Goal: Browse casually: Explore the website without a specific task or goal

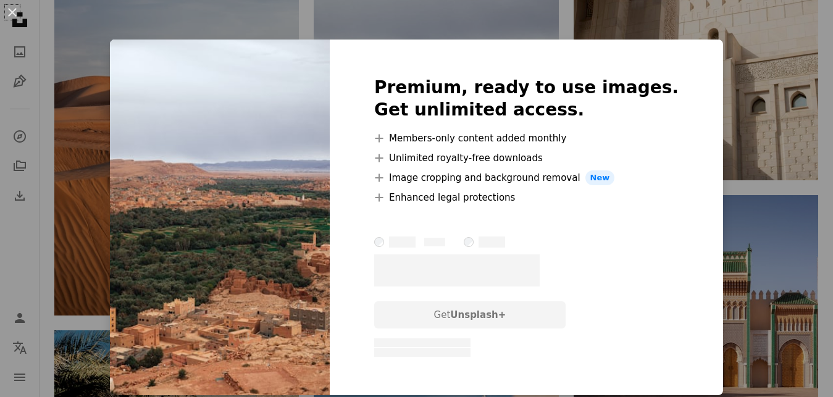
scroll to position [7582, 0]
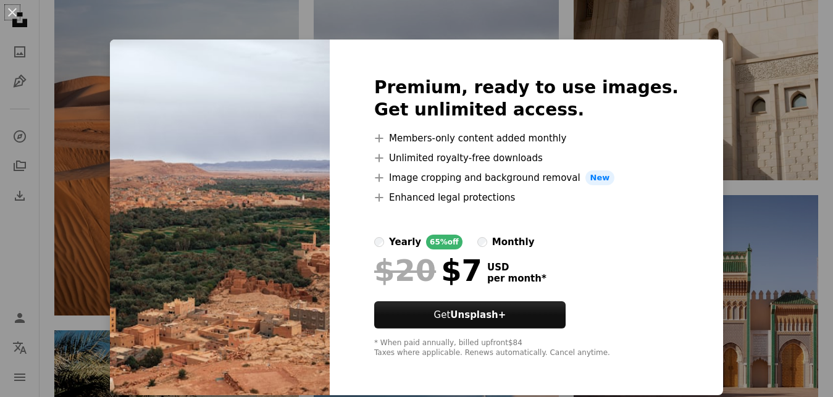
click at [743, 190] on div "An X shape Premium, ready to use images. Get unlimited access. A plus sign Memb…" at bounding box center [416, 198] width 833 height 397
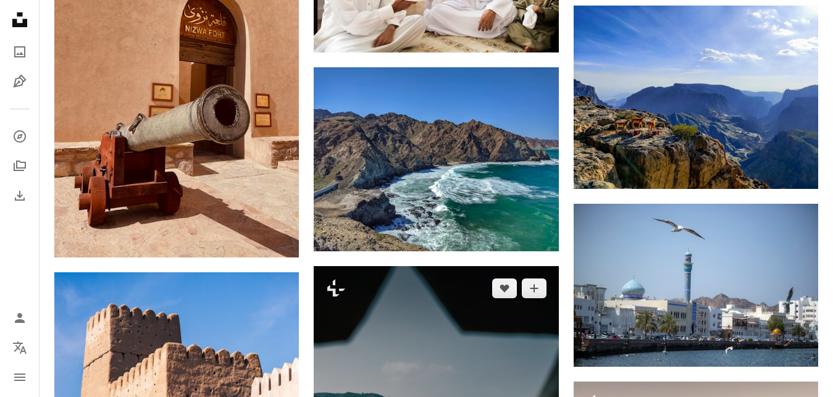
scroll to position [16403, 0]
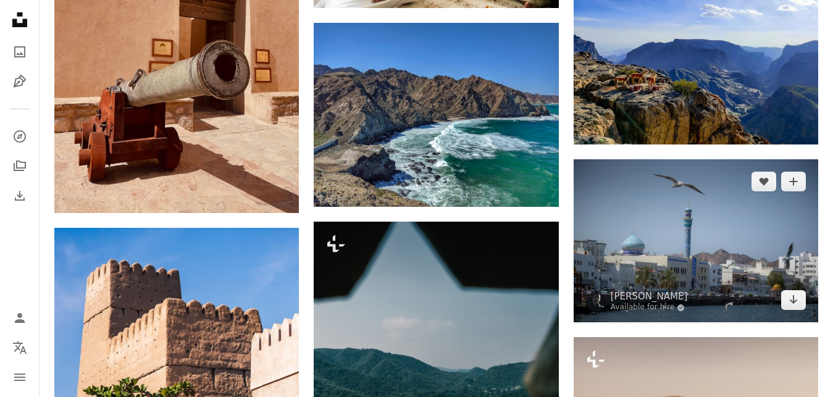
click at [705, 249] on img at bounding box center [696, 240] width 245 height 163
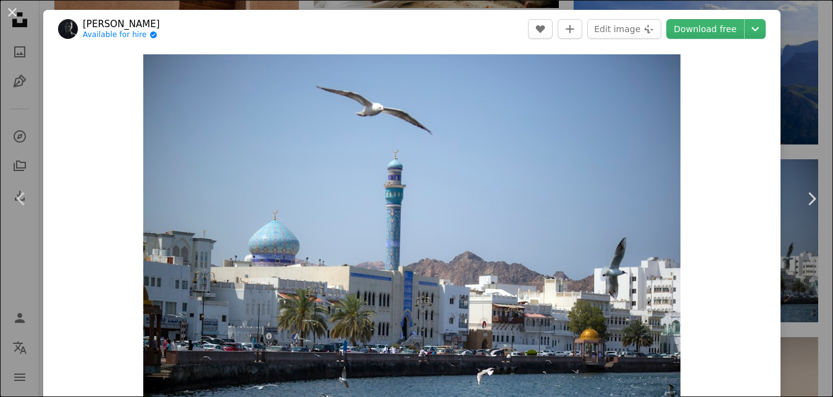
scroll to position [74, 0]
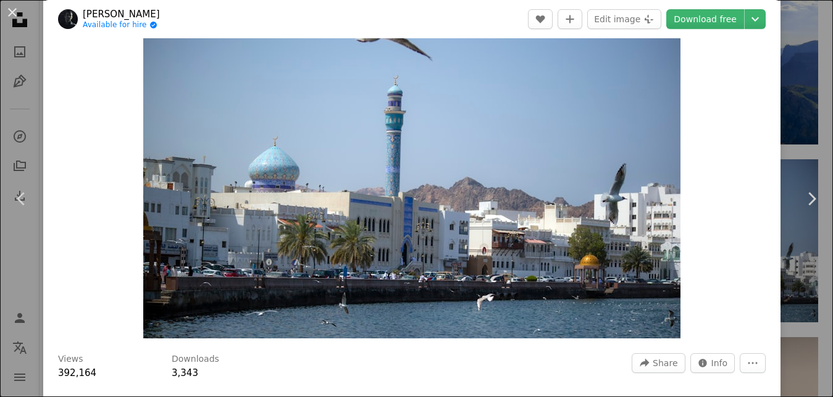
click at [789, 82] on div "An X shape Chevron left Chevron right [PERSON_NAME] Available for hire A checkm…" at bounding box center [416, 198] width 833 height 397
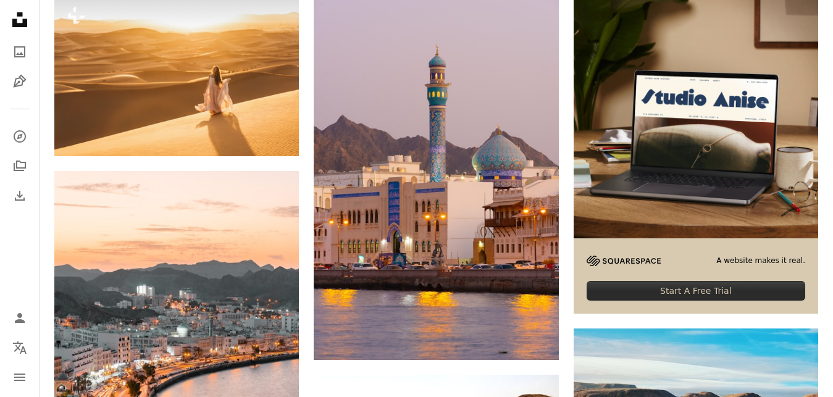
scroll to position [378, 0]
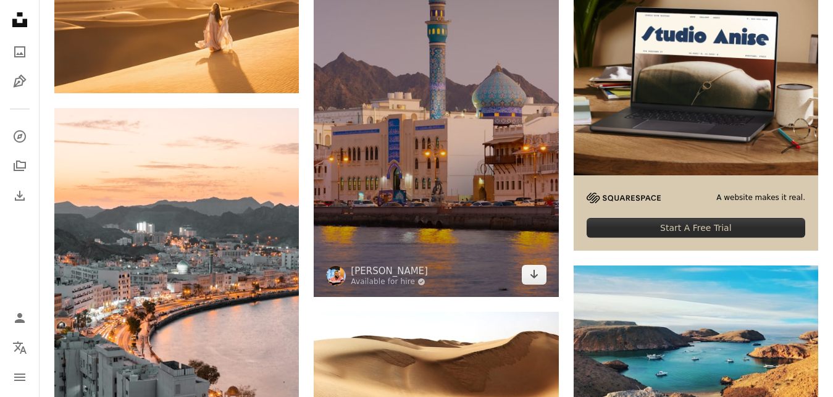
click at [460, 142] on img at bounding box center [436, 113] width 245 height 367
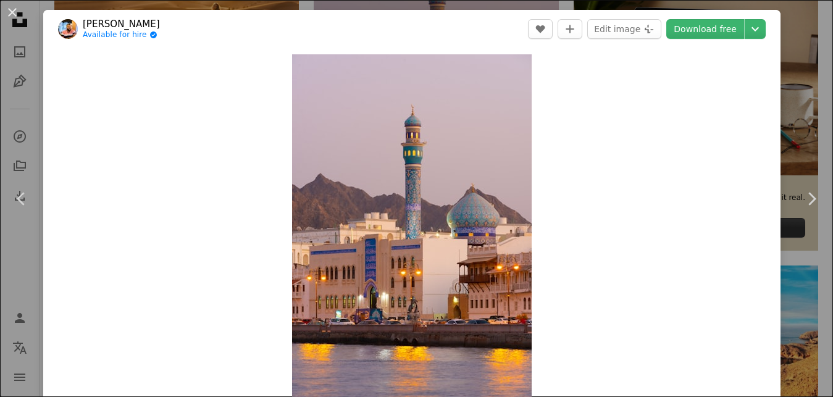
click at [797, 65] on div "An X shape Chevron left Chevron right Anfal Shamsudeen Available for hire A che…" at bounding box center [416, 198] width 833 height 397
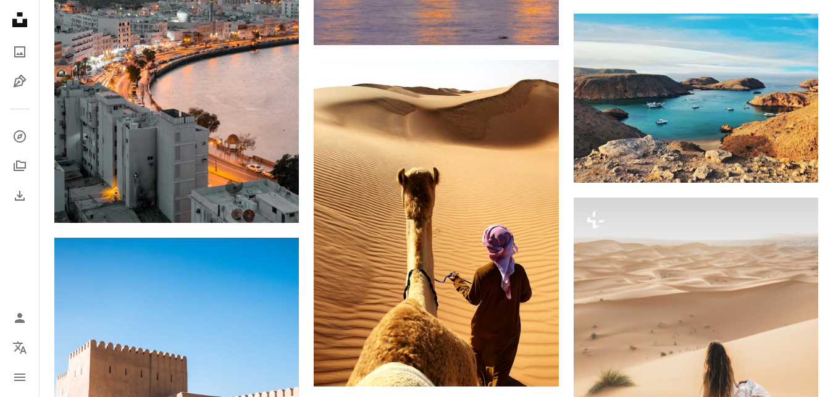
scroll to position [819, 0]
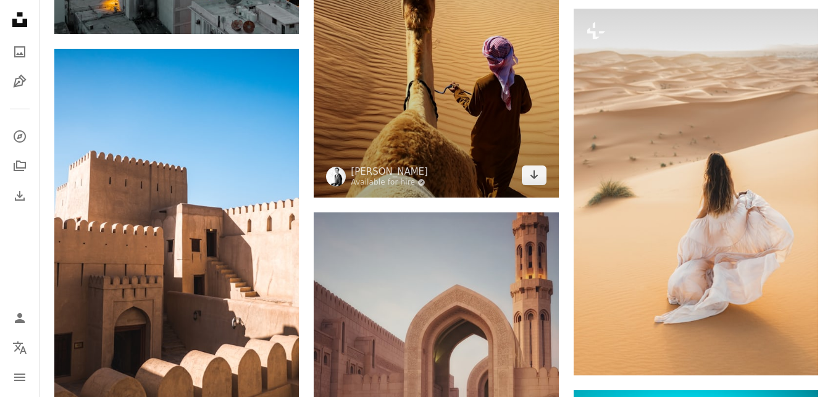
click at [430, 137] on img at bounding box center [436, 34] width 245 height 327
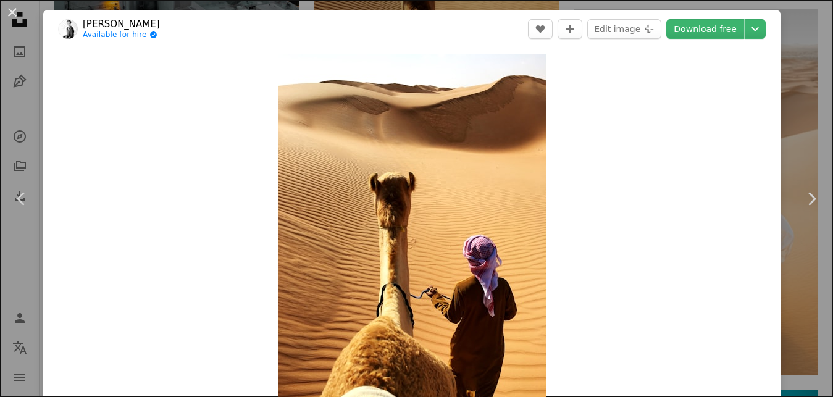
click at [807, 69] on div "An X shape Chevron left Chevron right [PERSON_NAME] Available for hire A checkm…" at bounding box center [416, 198] width 833 height 397
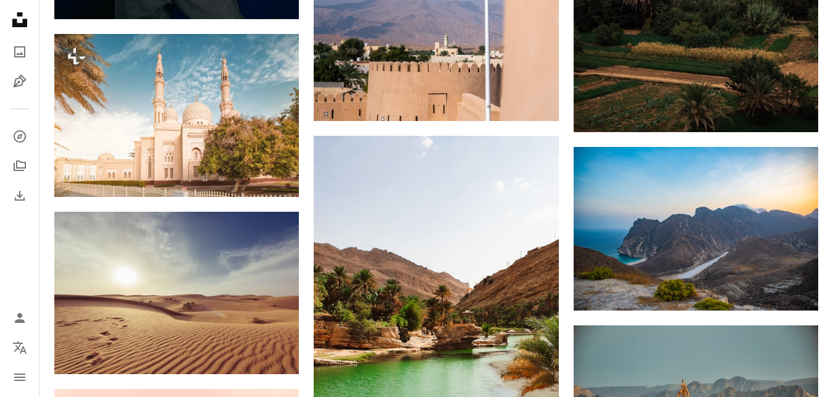
scroll to position [2583, 0]
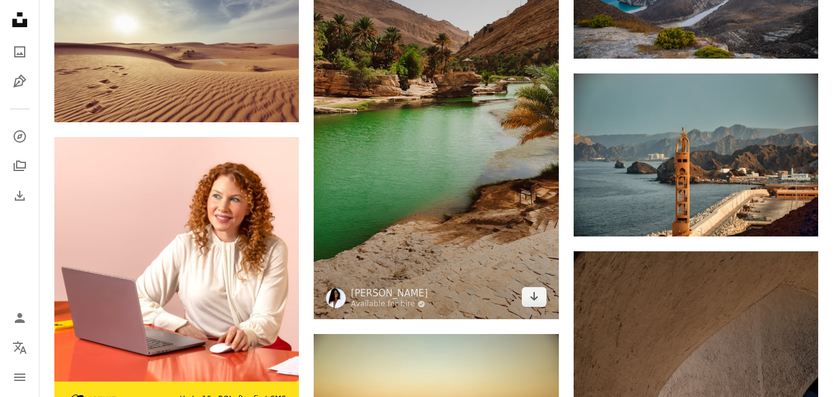
click at [513, 107] on img at bounding box center [436, 101] width 245 height 435
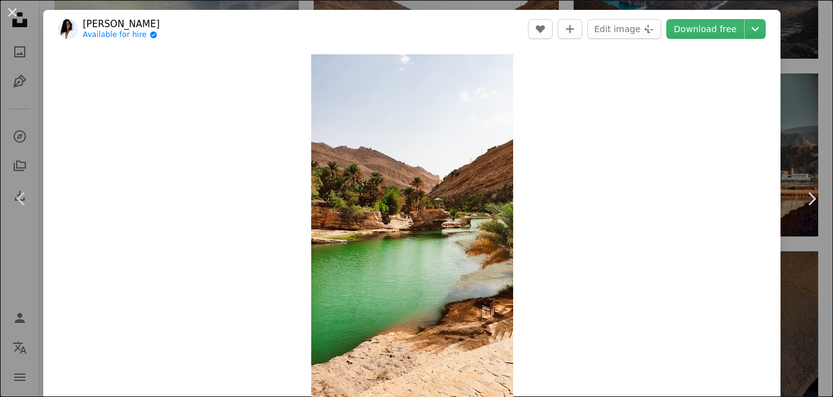
click at [802, 57] on div "An X shape Chevron left Chevron right [PERSON_NAME] Available for hire A checkm…" at bounding box center [416, 198] width 833 height 397
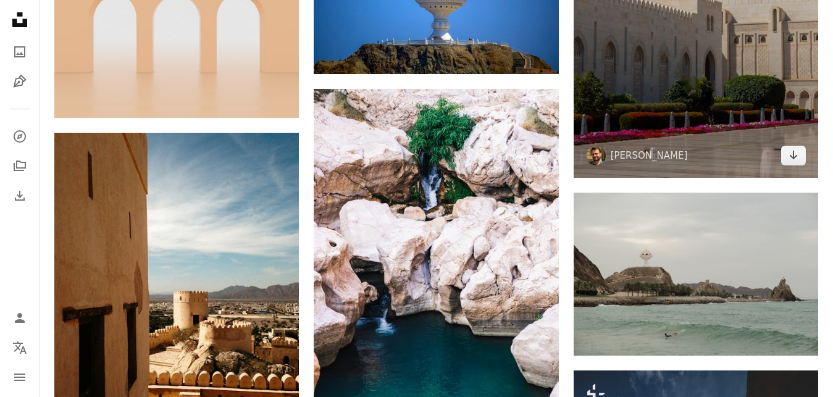
scroll to position [5230, 0]
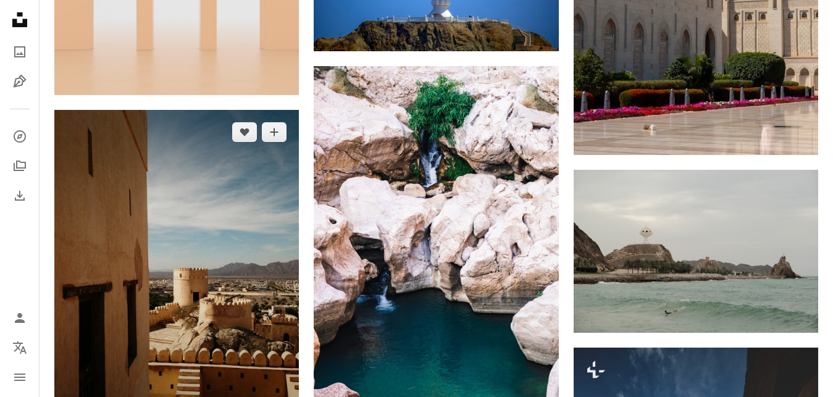
click at [272, 114] on img at bounding box center [176, 273] width 245 height 327
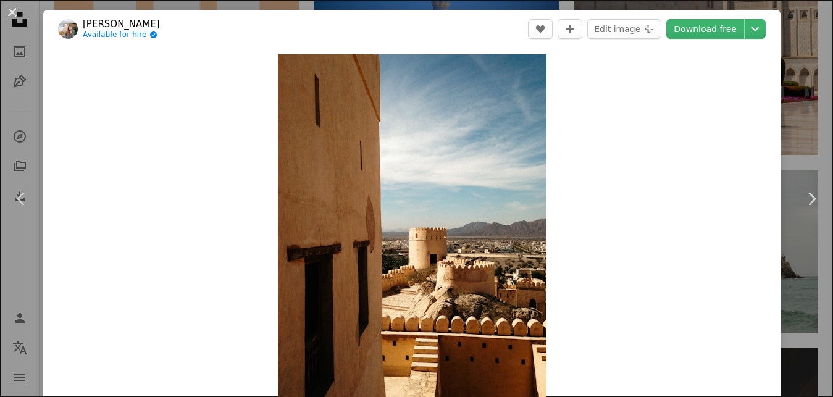
click at [799, 115] on div "An X shape Chevron left Chevron right [PERSON_NAME] Available for hire A checkm…" at bounding box center [416, 198] width 833 height 397
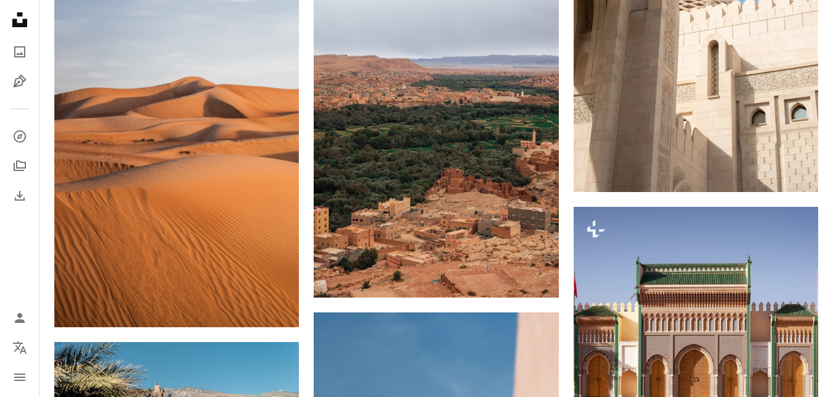
scroll to position [7624, 0]
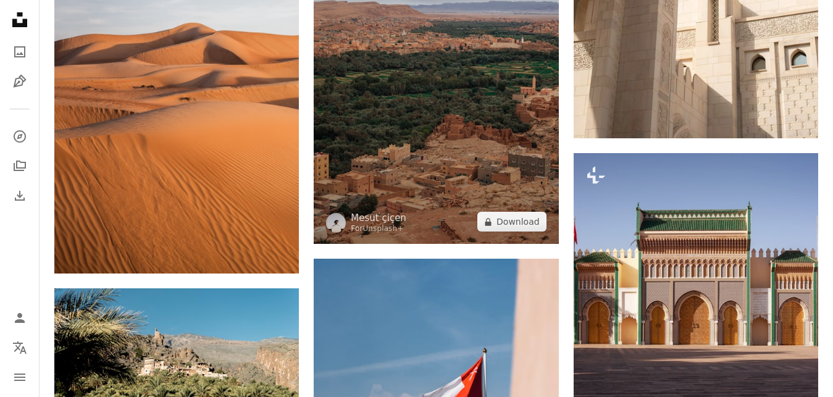
click at [470, 137] on img at bounding box center [436, 60] width 245 height 367
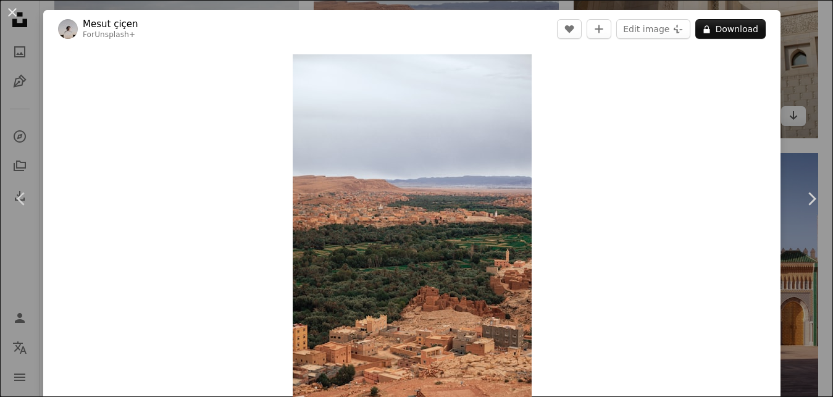
click at [791, 85] on div "An X shape Chevron left Chevron right Mesut çiçen For Unsplash+ A heart A plus …" at bounding box center [416, 198] width 833 height 397
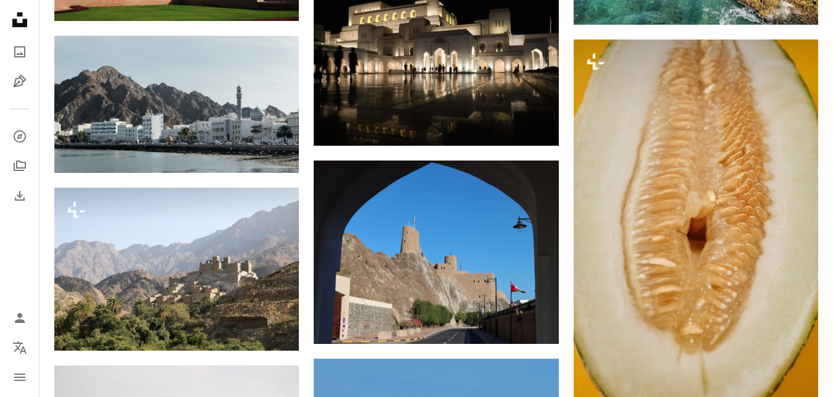
scroll to position [11152, 0]
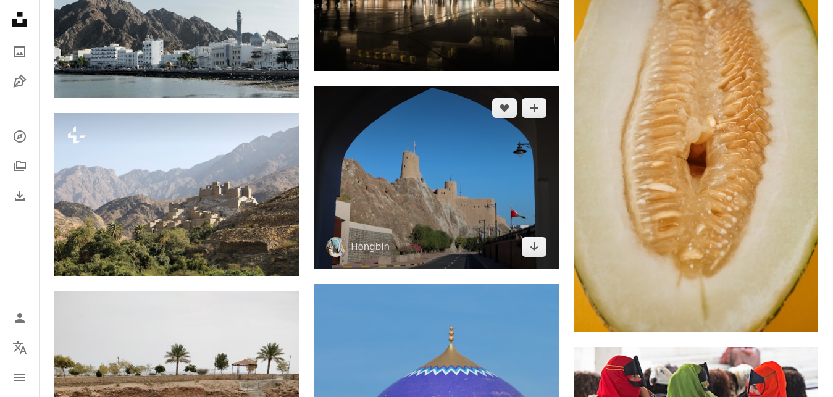
click at [482, 180] on img at bounding box center [436, 177] width 245 height 183
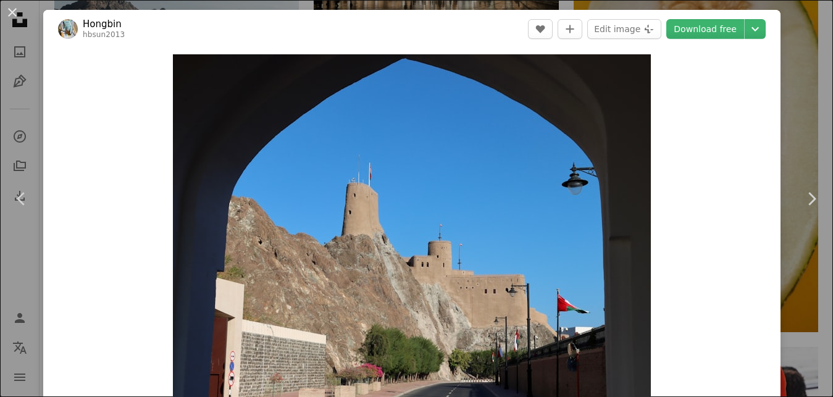
scroll to position [74, 0]
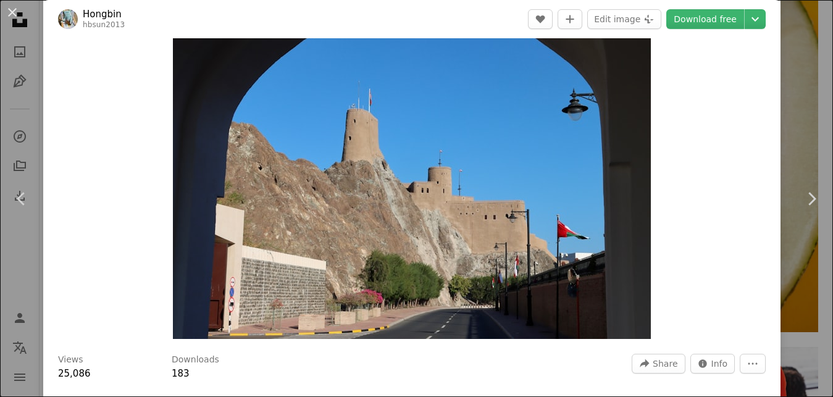
click at [804, 122] on div "An X shape Chevron left Chevron right Hongbin hbsun2013 A heart A plus sign Edi…" at bounding box center [416, 198] width 833 height 397
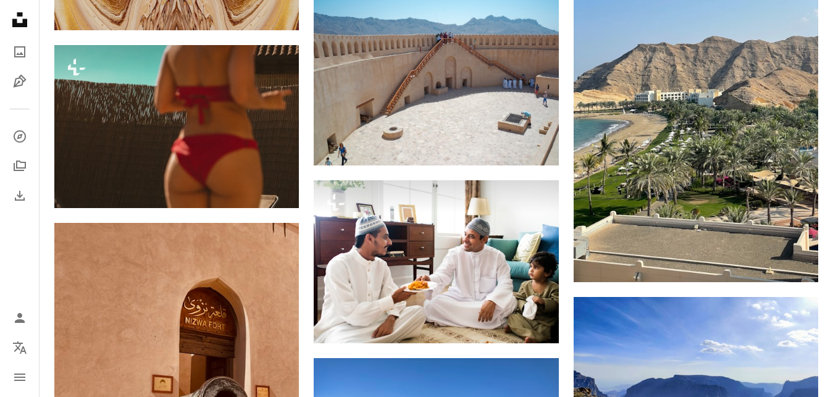
scroll to position [16067, 0]
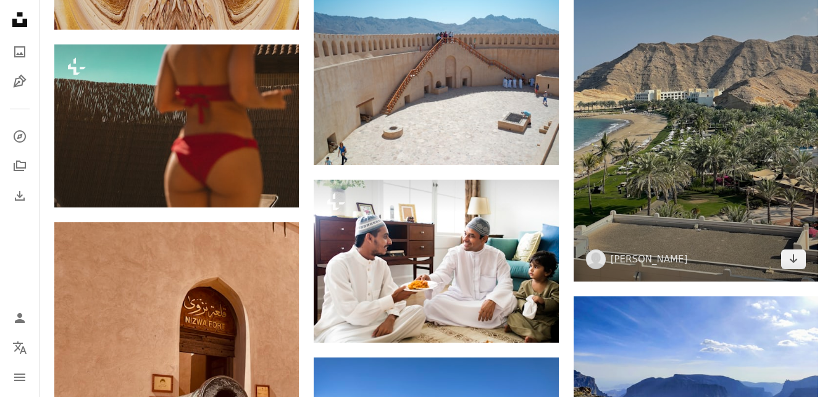
click at [723, 164] on img at bounding box center [696, 118] width 245 height 327
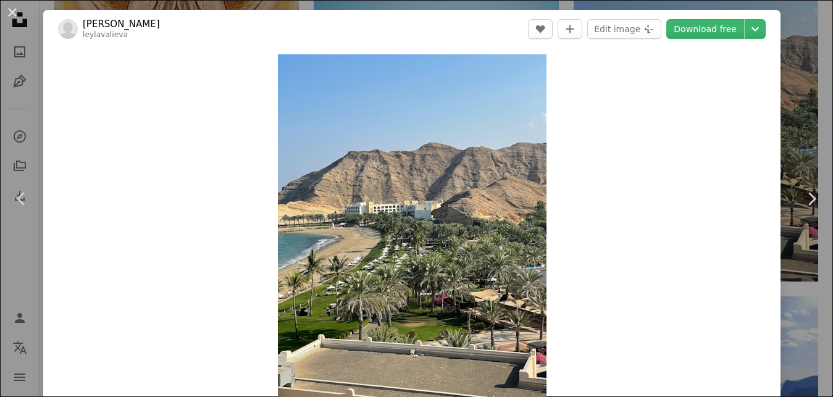
click at [811, 122] on div "An X shape Chevron left Chevron right Leyla Valieva leylavalieva A heart A plus…" at bounding box center [416, 198] width 833 height 397
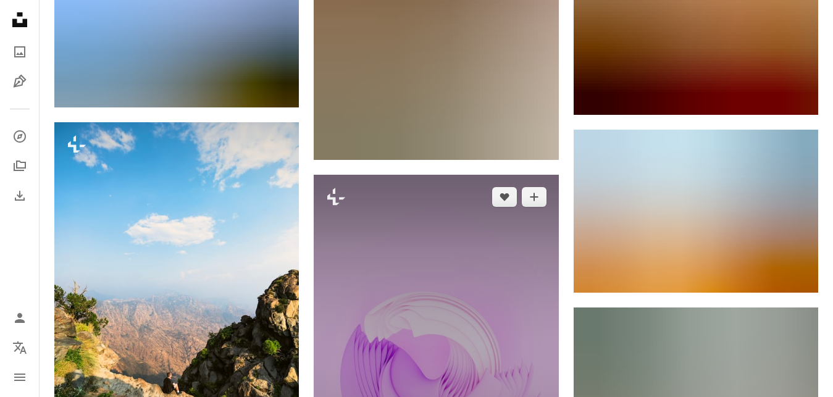
scroll to position [25581, 0]
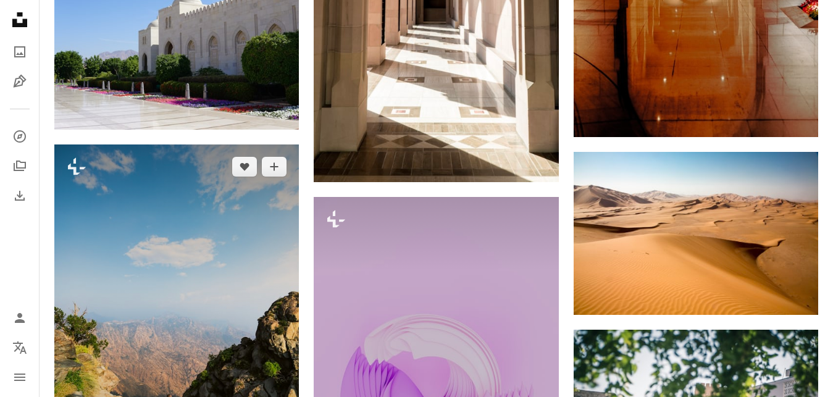
click at [204, 188] on img at bounding box center [176, 328] width 245 height 367
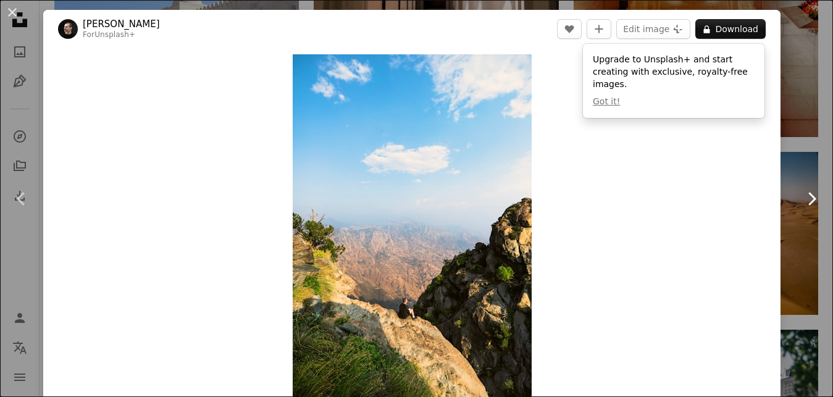
click at [802, 156] on link "Chevron right" at bounding box center [811, 199] width 43 height 119
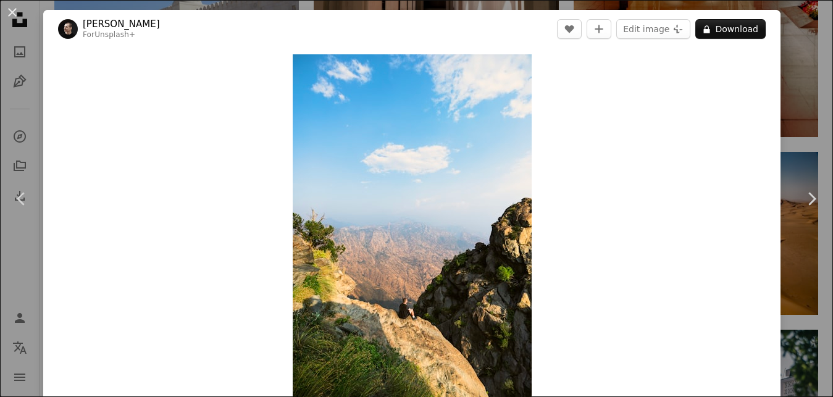
click at [808, 122] on div "An X shape Chevron left Chevron right [PERSON_NAME] For Unsplash+ A heart A plu…" at bounding box center [416, 198] width 833 height 397
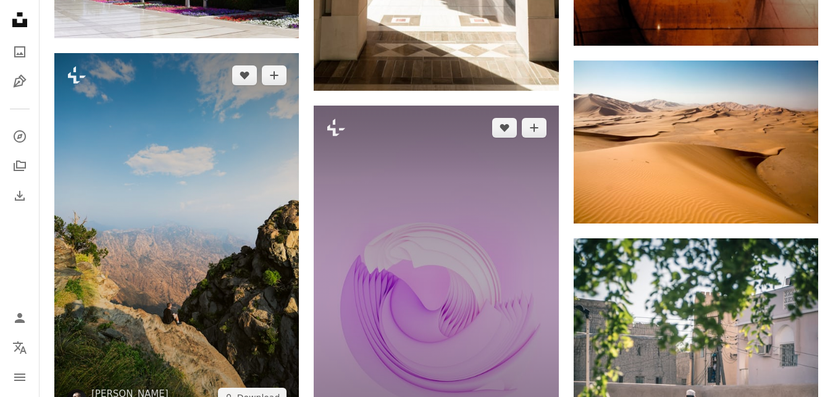
scroll to position [25707, 0]
